Goal: Task Accomplishment & Management: Use online tool/utility

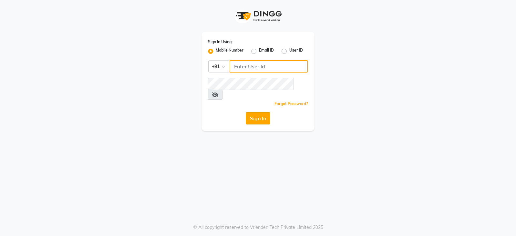
type input "9175245454"
click at [253, 112] on button "Sign In" at bounding box center [258, 118] width 24 height 12
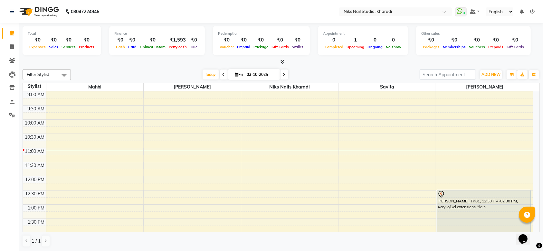
click at [223, 76] on icon at bounding box center [224, 75] width 3 height 4
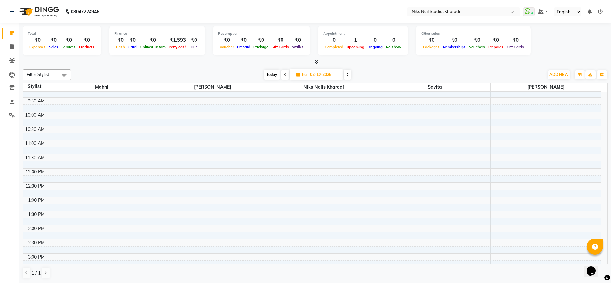
scroll to position [196, 0]
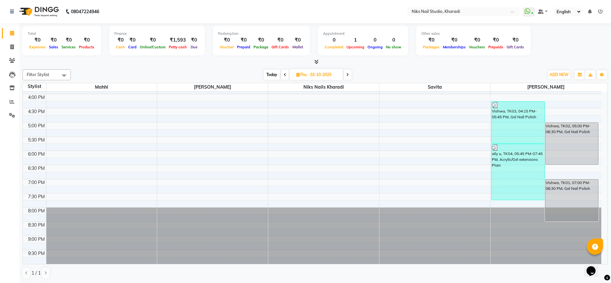
click at [348, 76] on icon at bounding box center [347, 75] width 3 height 4
type input "03-10-2025"
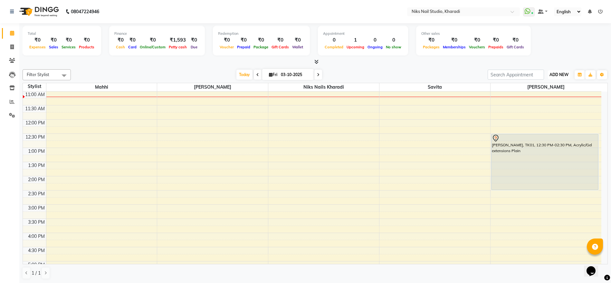
click at [515, 76] on span "ADD NEW" at bounding box center [559, 74] width 19 height 5
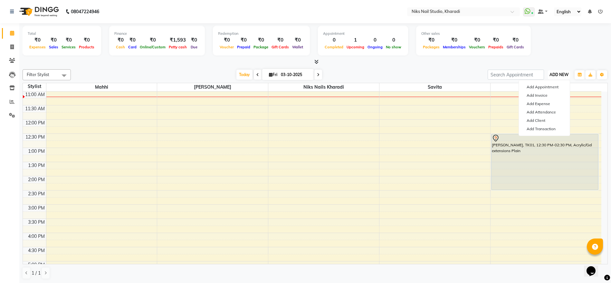
click at [515, 76] on span "ADD NEW" at bounding box center [559, 74] width 19 height 5
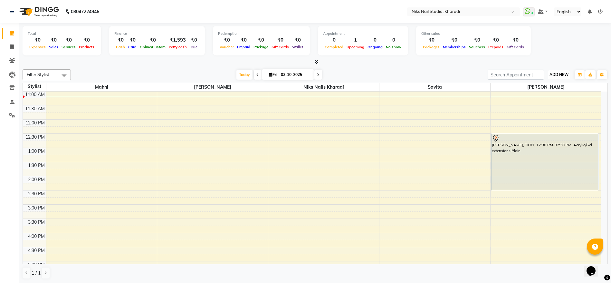
click at [515, 74] on span "ADD NEW" at bounding box center [559, 74] width 19 height 5
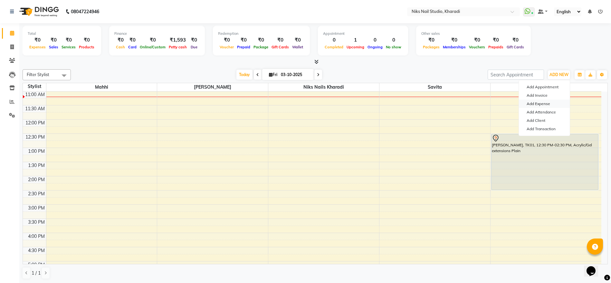
click at [515, 104] on link "Add Expense" at bounding box center [544, 104] width 51 height 8
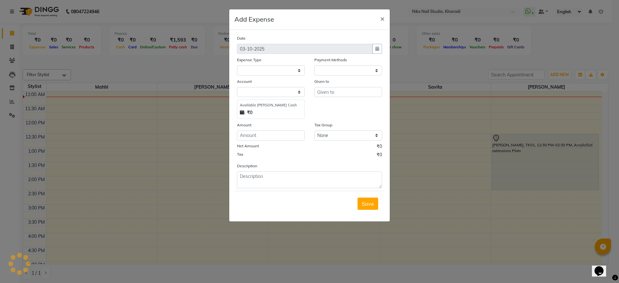
select select "1"
select select "8073"
click at [300, 70] on select "Select Cash transfer to hub Client Snacks Donation Equipment Maintenance Miscel…" at bounding box center [271, 70] width 68 height 10
select select "954"
click at [237, 65] on select "Select Cash transfer to hub Client Snacks Donation Equipment Maintenance Miscel…" at bounding box center [271, 70] width 68 height 10
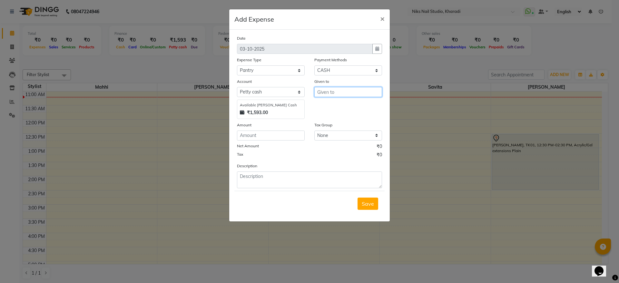
click at [328, 93] on input "text" at bounding box center [348, 92] width 68 height 10
type input "...."
click at [264, 139] on input "number" at bounding box center [271, 136] width 68 height 10
type input "270"
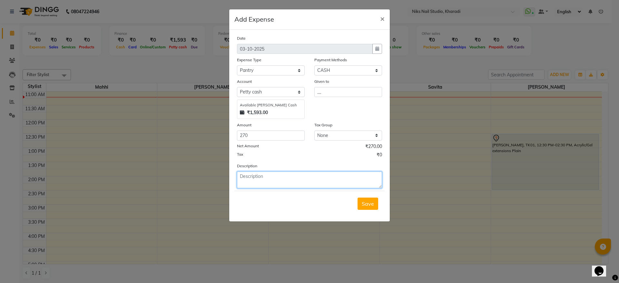
click at [253, 175] on textarea at bounding box center [309, 179] width 145 height 17
type textarea "m"
type textarea "Milk sugar tea"
click at [370, 200] on span "Save" at bounding box center [368, 203] width 12 height 6
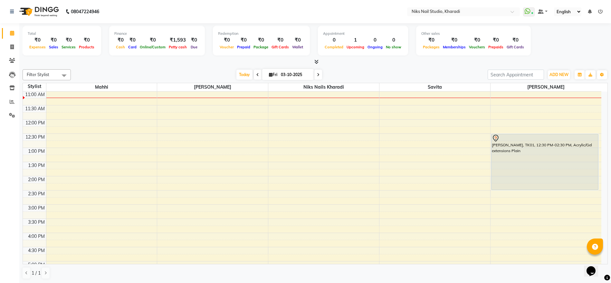
click at [515, 197] on div "9:00 AM 9:30 AM 10:00 AM 10:30 AM 11:00 AM 11:30 AM 12:00 PM 12:30 PM 1:00 PM 1…" at bounding box center [312, 218] width 579 height 368
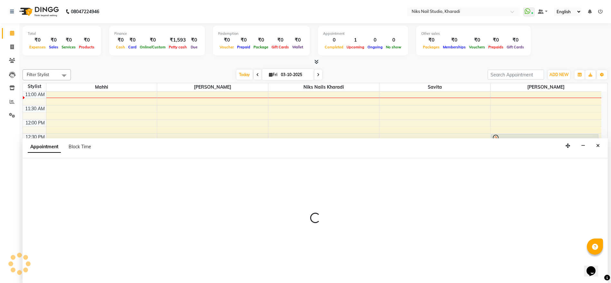
select select "90235"
select select "870"
select select "tentative"
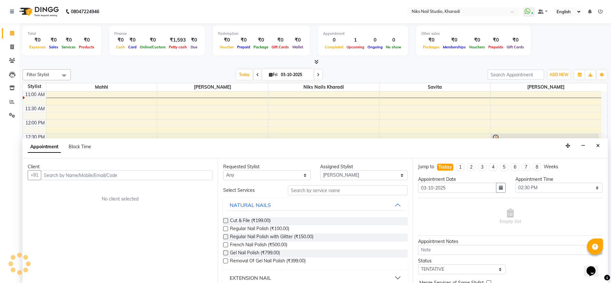
scroll to position [0, 0]
click at [515, 147] on icon "Close" at bounding box center [599, 145] width 4 height 5
